Goal: Navigation & Orientation: Find specific page/section

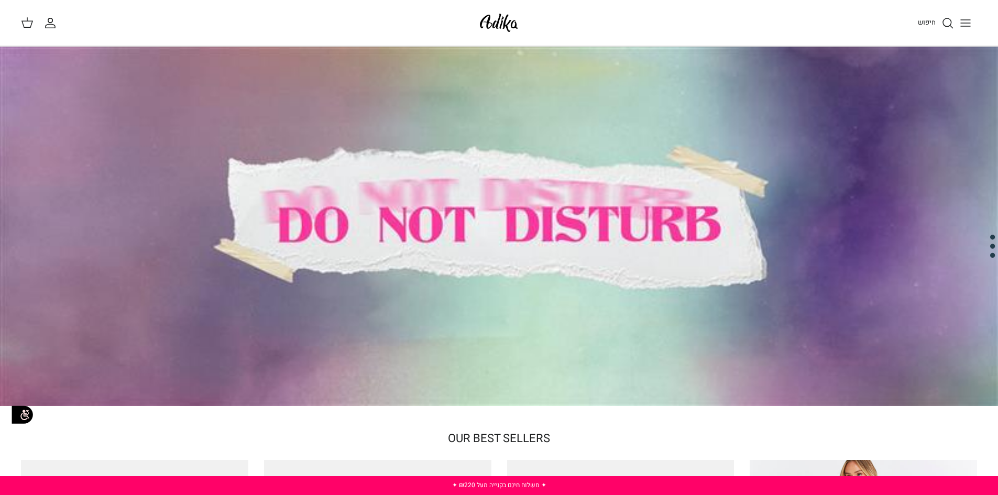
click at [969, 27] on icon "Toggle menu" at bounding box center [966, 23] width 13 height 13
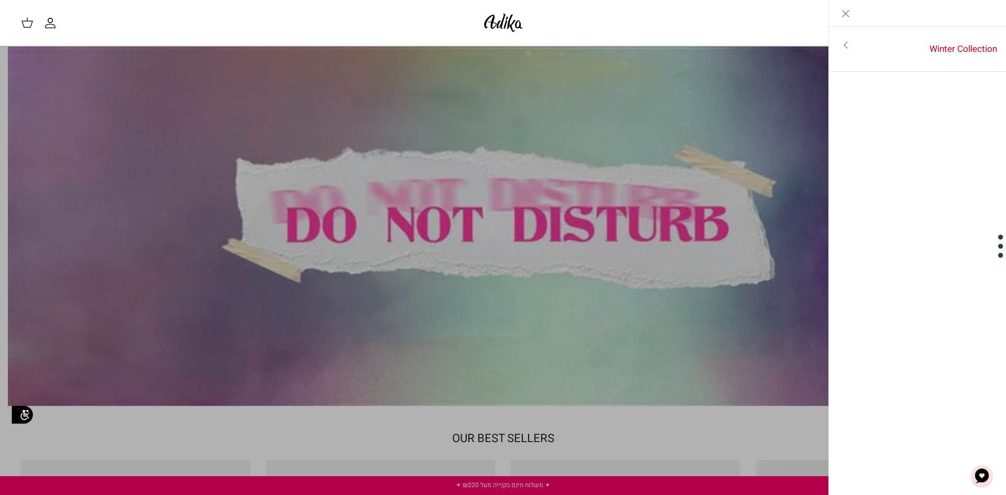
click at [844, 18] on icon "Close" at bounding box center [846, 13] width 13 height 13
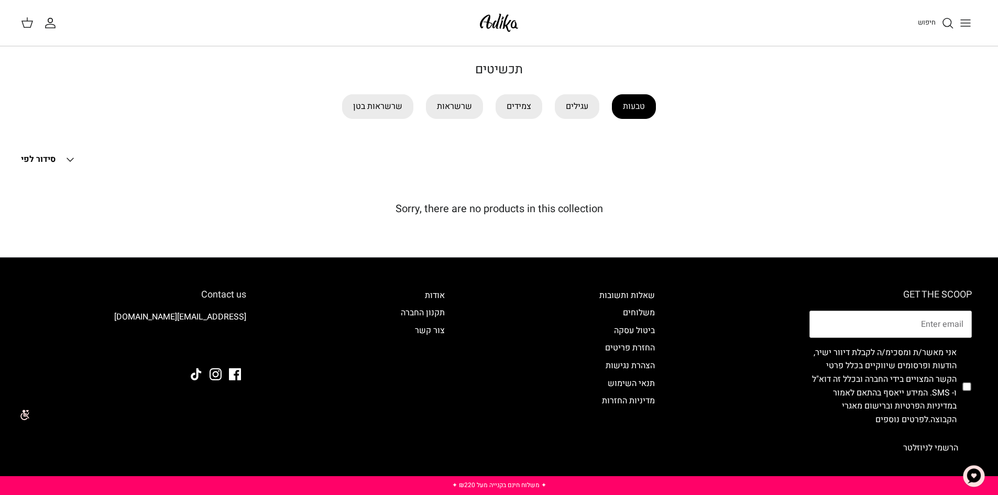
click at [644, 116] on link "טבעות" at bounding box center [634, 106] width 44 height 25
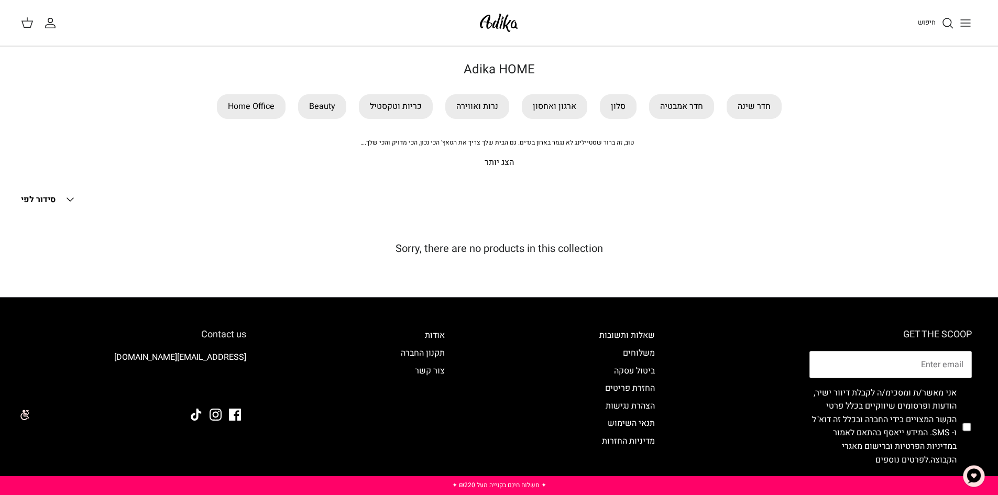
click at [505, 162] on p "הצג יותר" at bounding box center [500, 163] width 734 height 14
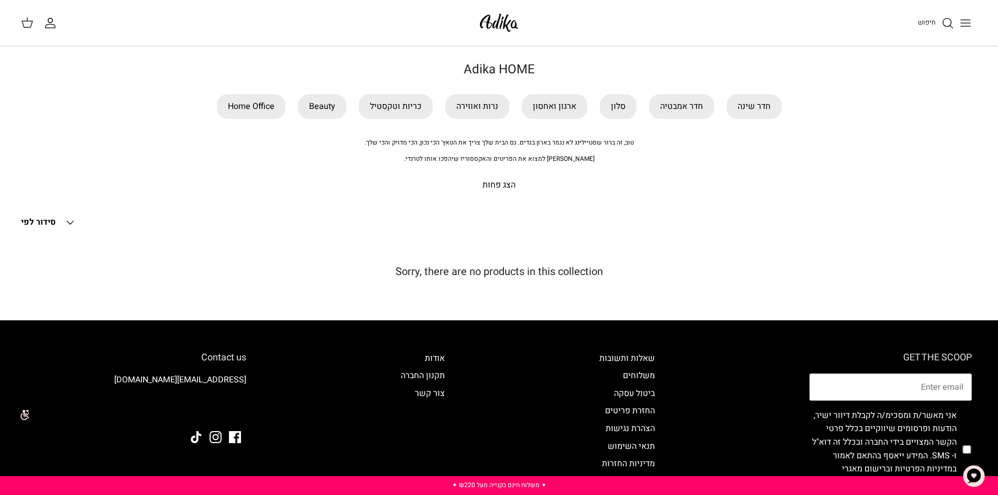
click at [501, 182] on p "הצג פחות" at bounding box center [500, 186] width 734 height 14
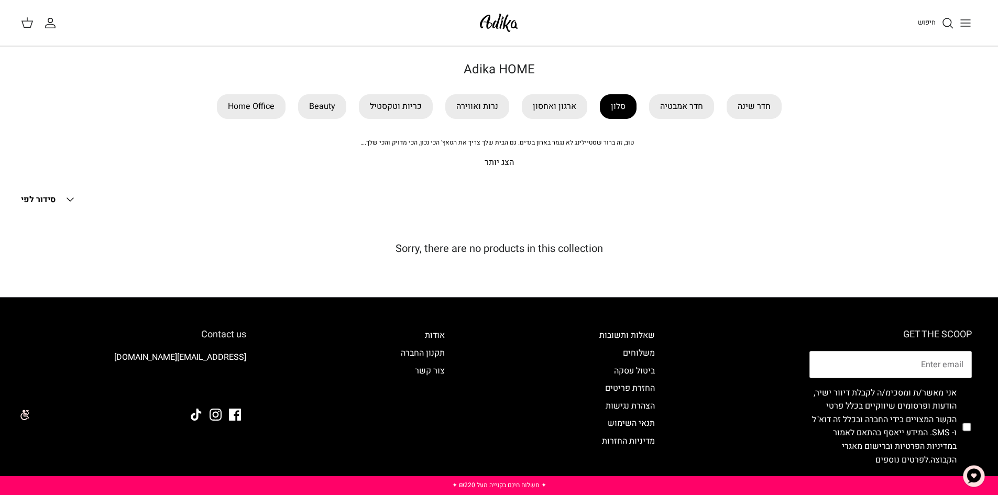
click at [618, 104] on link "סלון" at bounding box center [618, 106] width 37 height 25
